Goal: Task Accomplishment & Management: Use online tool/utility

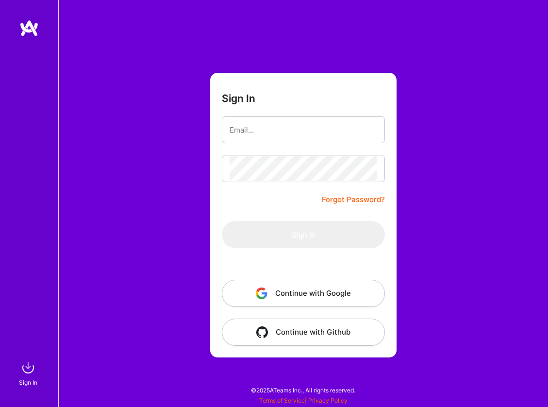
click at [278, 279] on div at bounding box center [303, 264] width 163 height 32
click at [277, 281] on button "Continue with Google" at bounding box center [303, 293] width 163 height 27
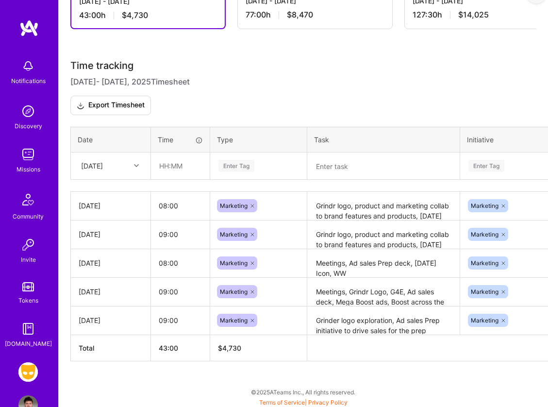
scroll to position [272, 0]
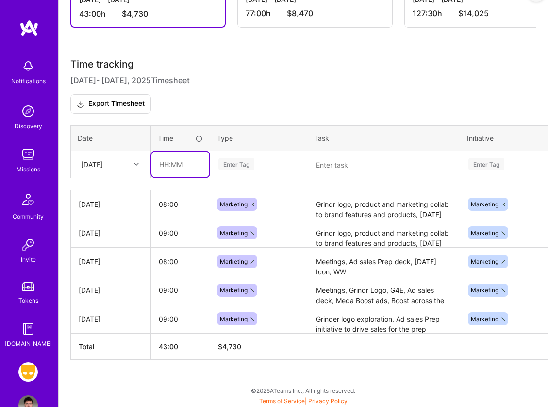
click at [161, 167] on input "text" at bounding box center [181, 165] width 58 height 26
type input "03:00"
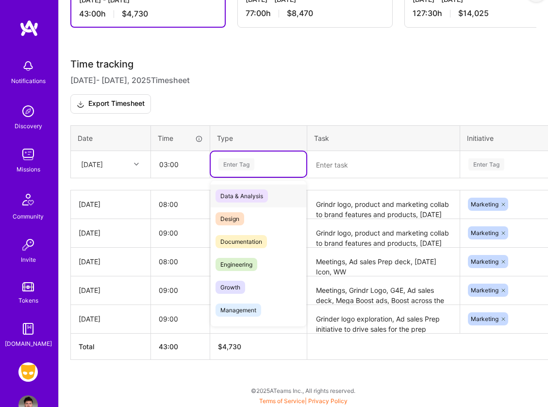
click at [233, 166] on div "Enter Tag" at bounding box center [237, 164] width 36 height 15
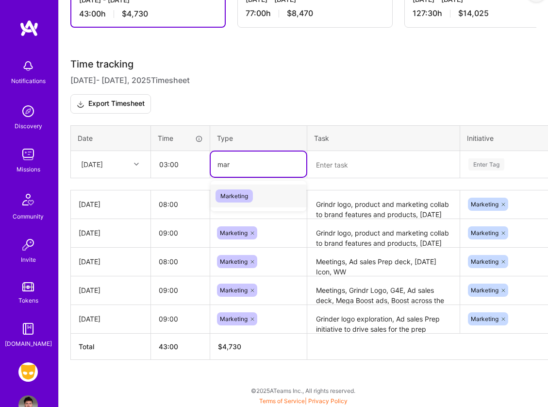
type input "mark"
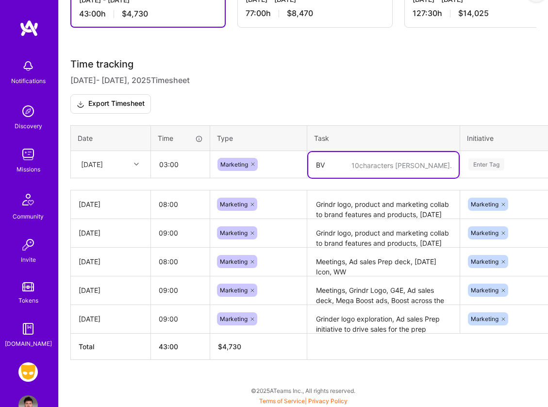
type textarea "B"
type textarea "o"
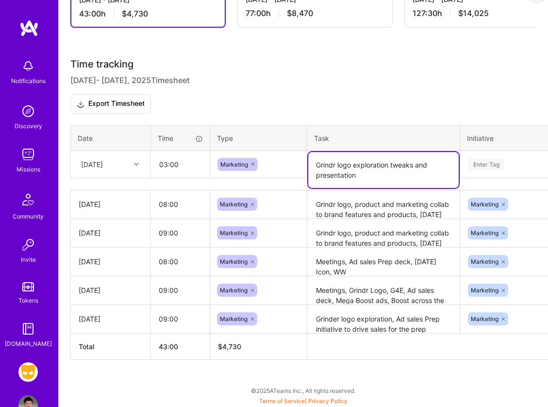
type textarea "Grindr logo exploration tweaks and presentation"
click at [482, 168] on div "Enter Tag" at bounding box center [487, 164] width 36 height 15
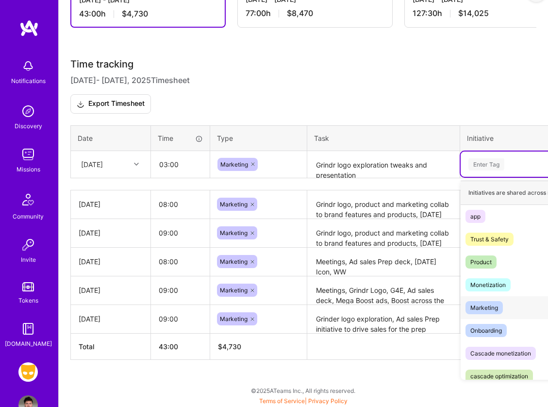
click at [495, 309] on div "Marketing" at bounding box center [485, 308] width 28 height 10
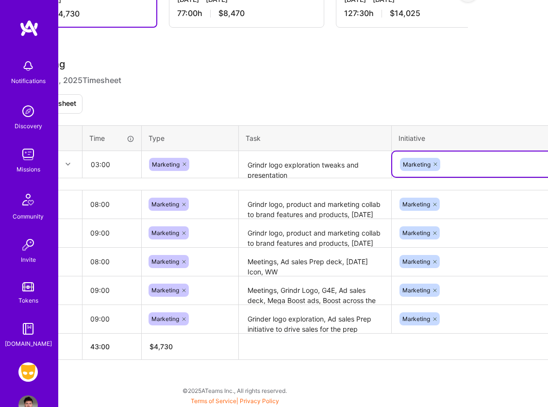
scroll to position [272, 124]
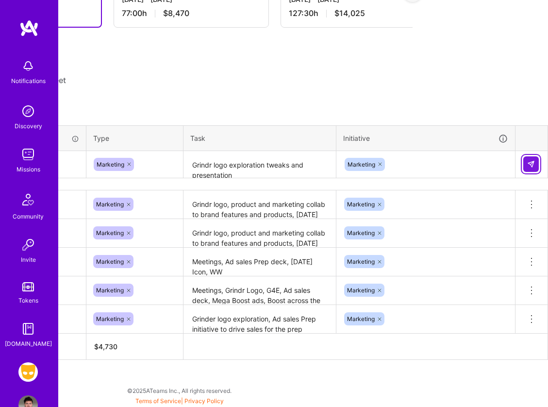
click at [531, 171] on button at bounding box center [532, 164] width 16 height 16
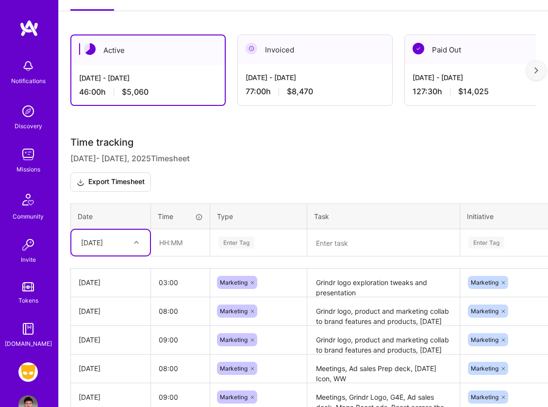
scroll to position [192, 0]
